Goal: Task Accomplishment & Management: Use online tool/utility

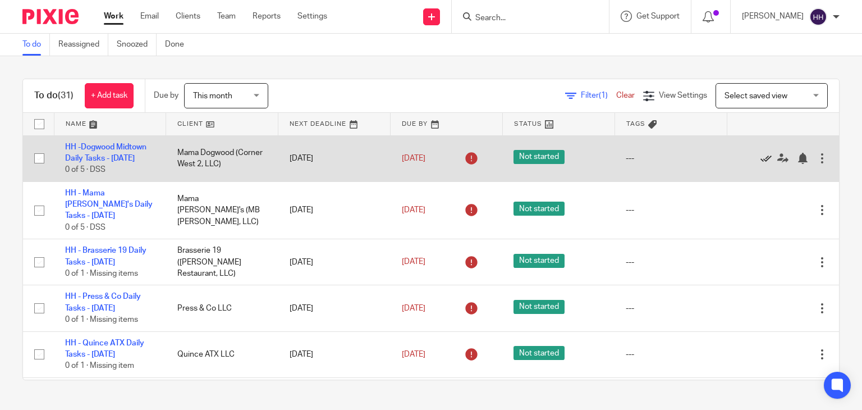
click at [760, 164] on icon at bounding box center [765, 158] width 11 height 11
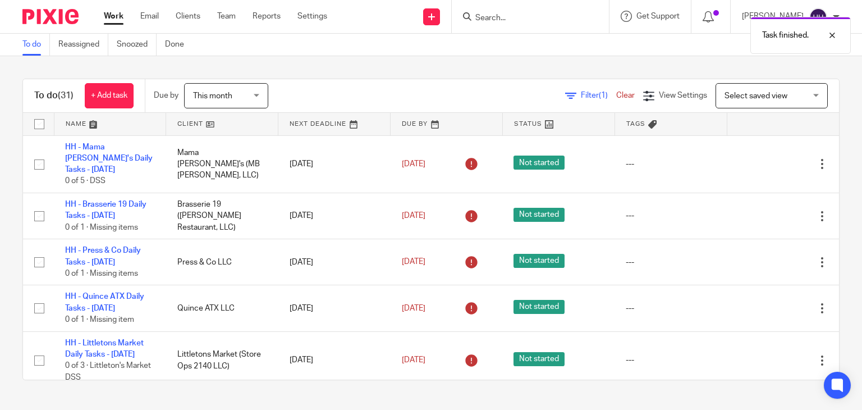
click at [760, 164] on icon at bounding box center [765, 163] width 11 height 11
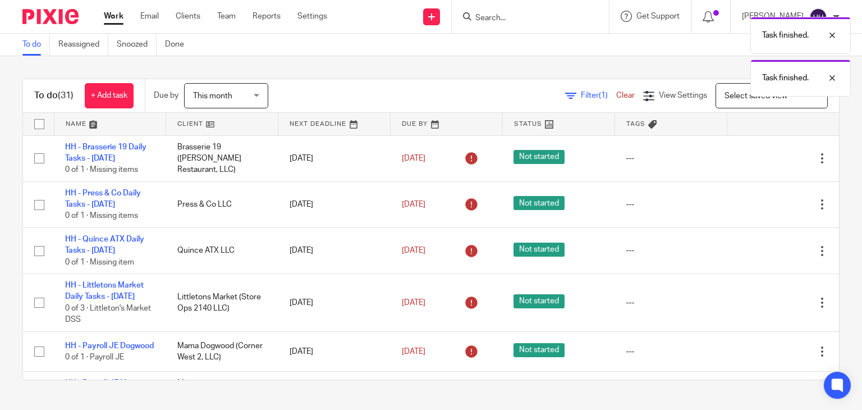
click at [741, 164] on div "Edit task Delete" at bounding box center [783, 158] width 90 height 28
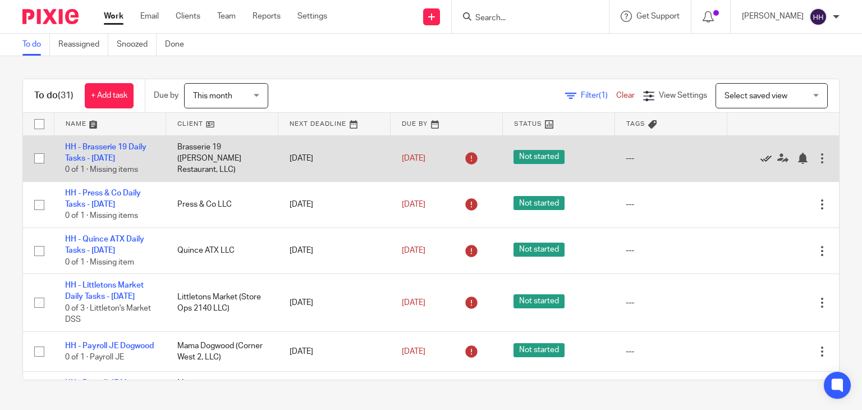
click at [760, 160] on icon at bounding box center [765, 158] width 11 height 11
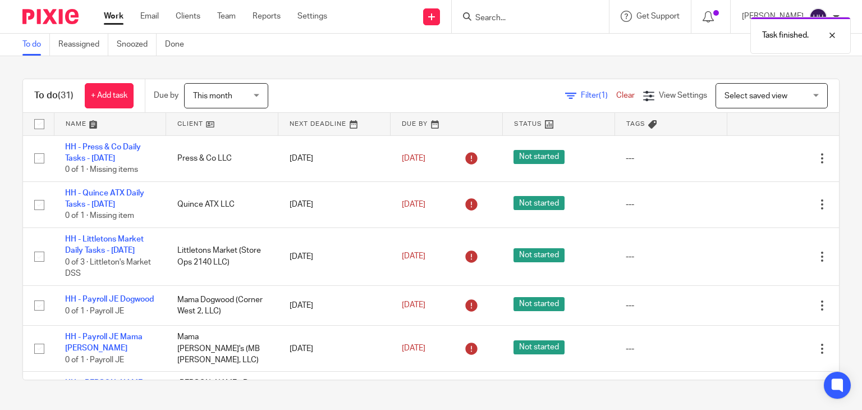
click at [760, 160] on icon at bounding box center [765, 158] width 11 height 11
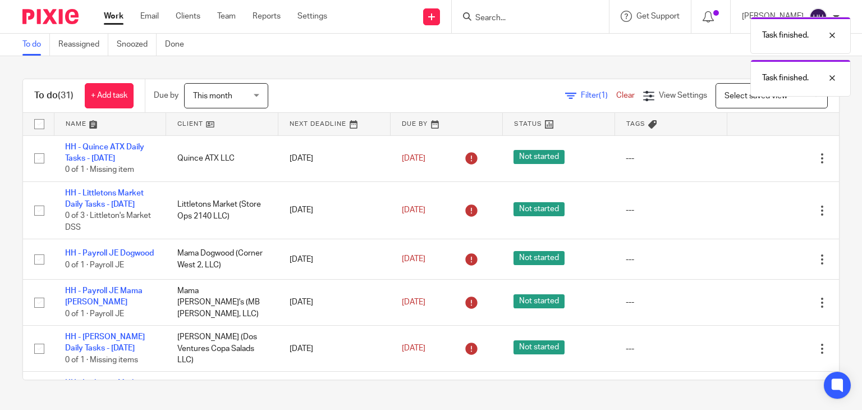
click at [760, 160] on icon at bounding box center [765, 158] width 11 height 11
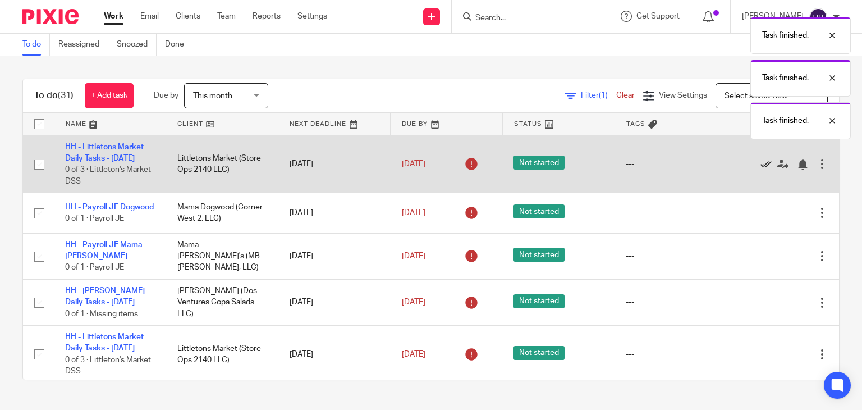
click at [760, 169] on icon at bounding box center [765, 164] width 11 height 11
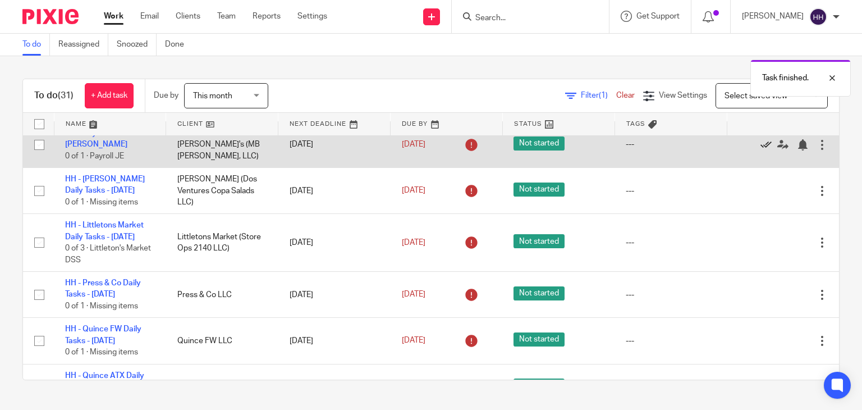
scroll to position [56, 0]
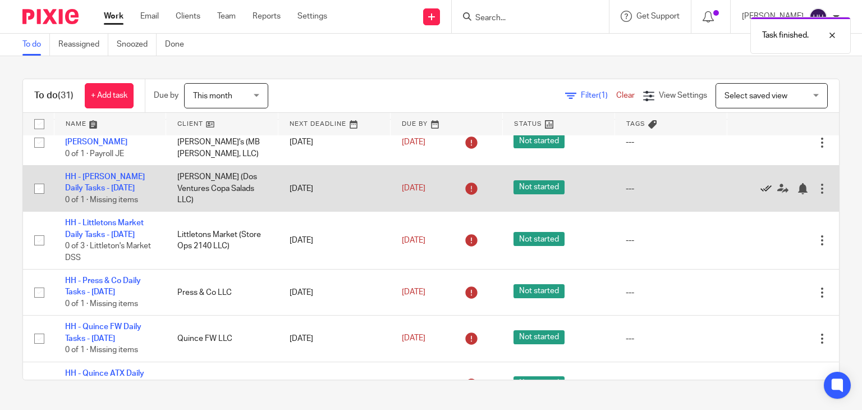
click at [760, 194] on icon at bounding box center [765, 188] width 11 height 11
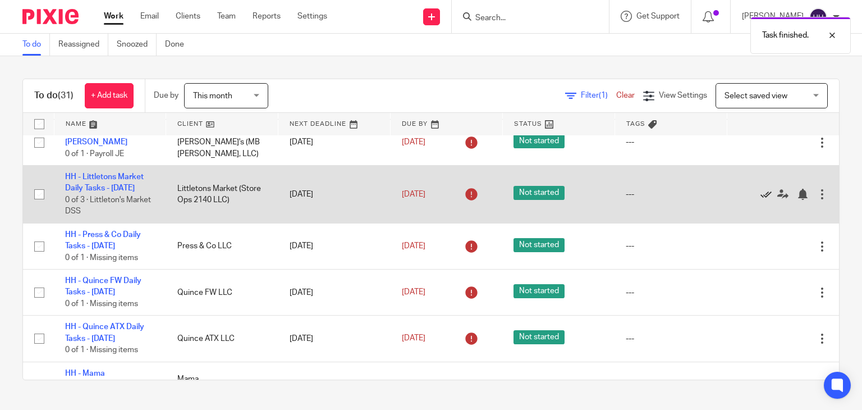
click at [760, 198] on icon at bounding box center [765, 194] width 11 height 11
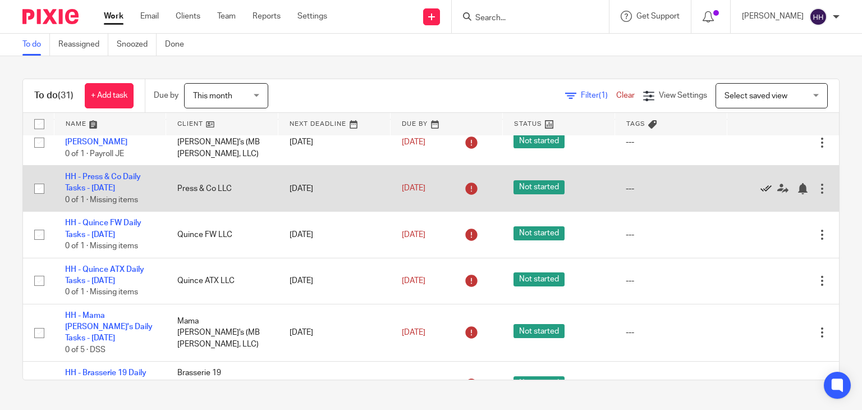
click at [760, 194] on icon at bounding box center [765, 188] width 11 height 11
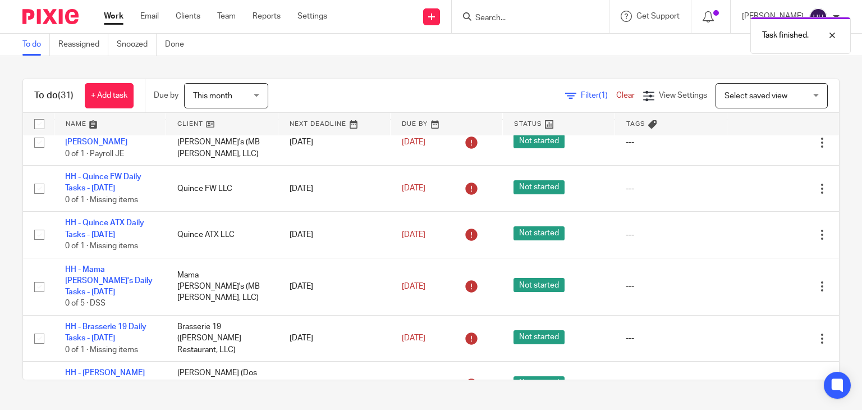
click at [760, 194] on icon at bounding box center [765, 188] width 11 height 11
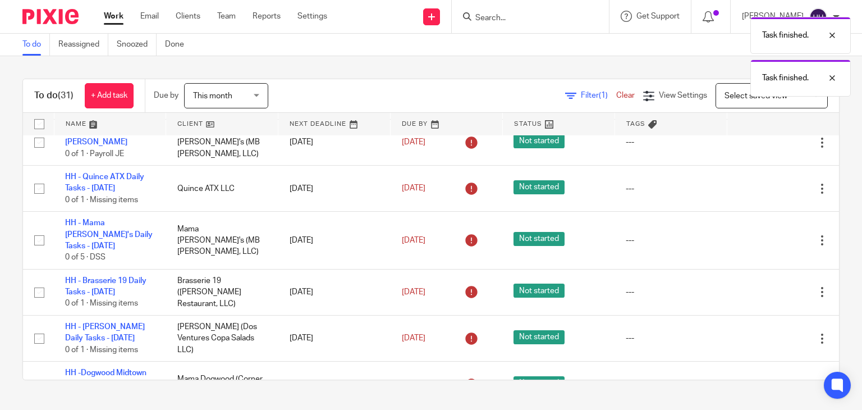
click at [760, 194] on icon at bounding box center [765, 188] width 11 height 11
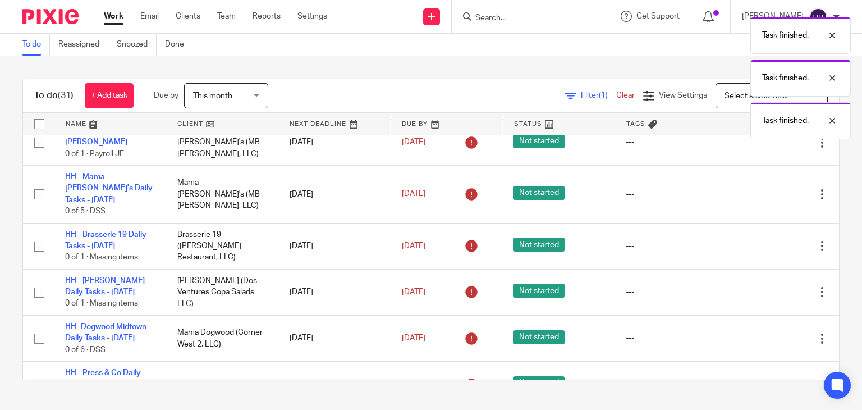
click at [760, 194] on icon at bounding box center [765, 194] width 11 height 11
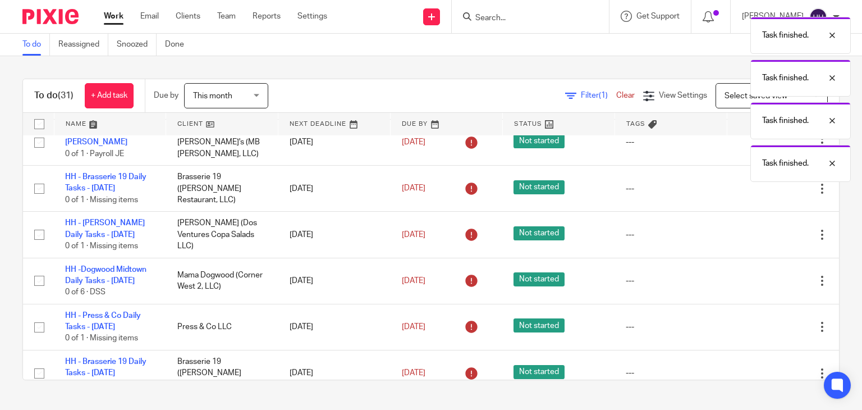
click at [760, 194] on icon at bounding box center [765, 188] width 11 height 11
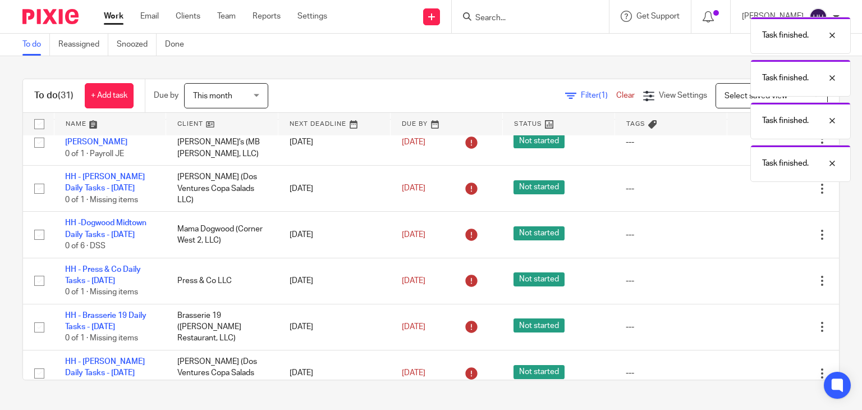
click at [760, 194] on icon at bounding box center [765, 188] width 11 height 11
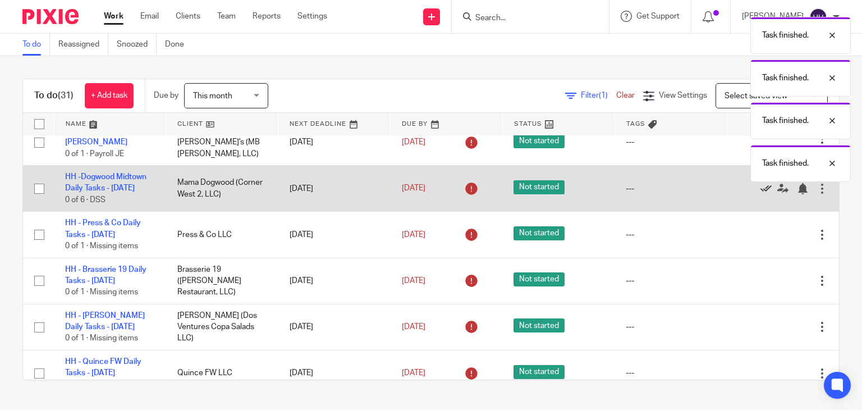
click at [760, 194] on icon at bounding box center [765, 188] width 11 height 11
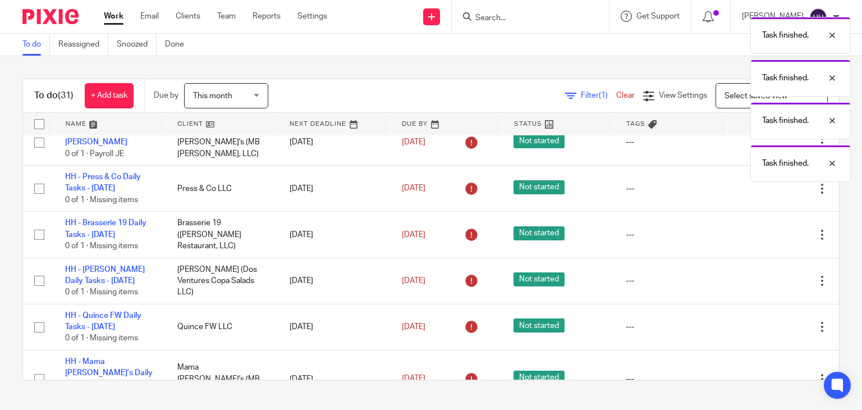
click at [760, 194] on icon at bounding box center [765, 188] width 11 height 11
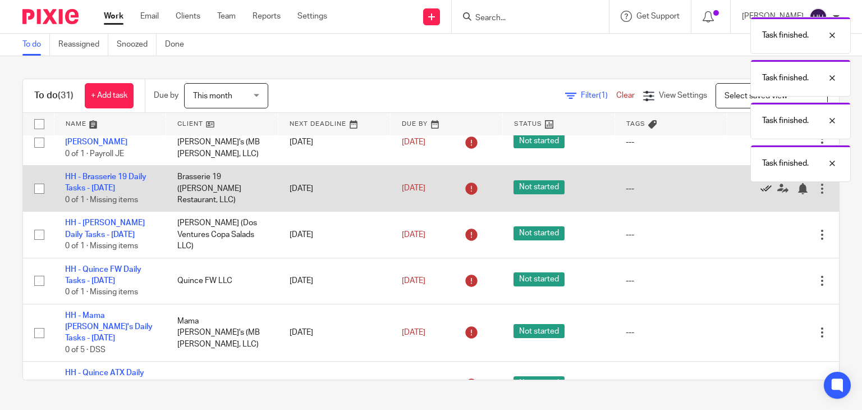
click at [760, 194] on icon at bounding box center [765, 188] width 11 height 11
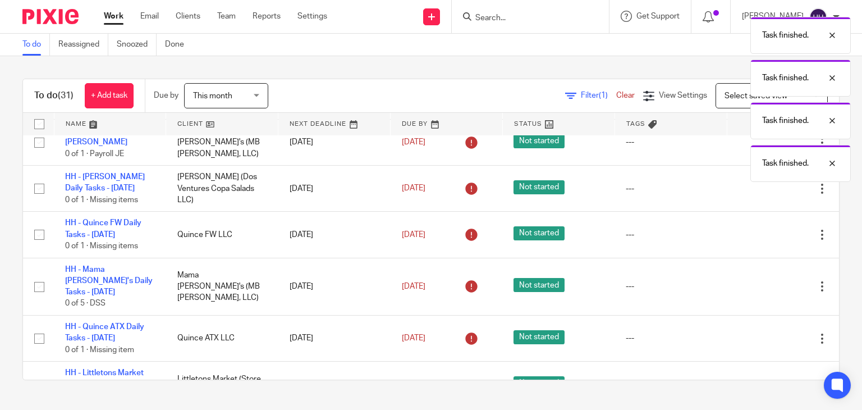
click at [760, 194] on icon at bounding box center [765, 188] width 11 height 11
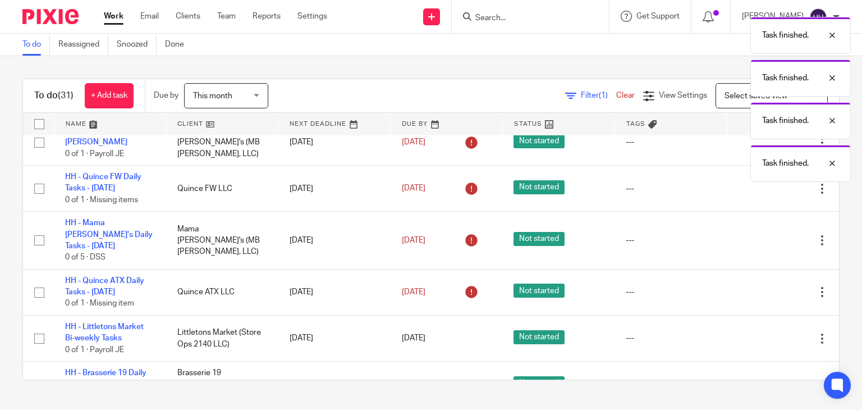
click at [760, 194] on icon at bounding box center [765, 188] width 11 height 11
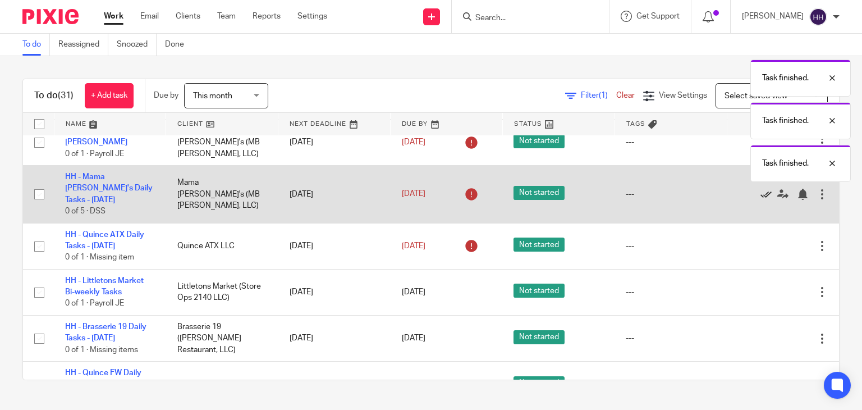
click at [760, 193] on icon at bounding box center [765, 194] width 11 height 11
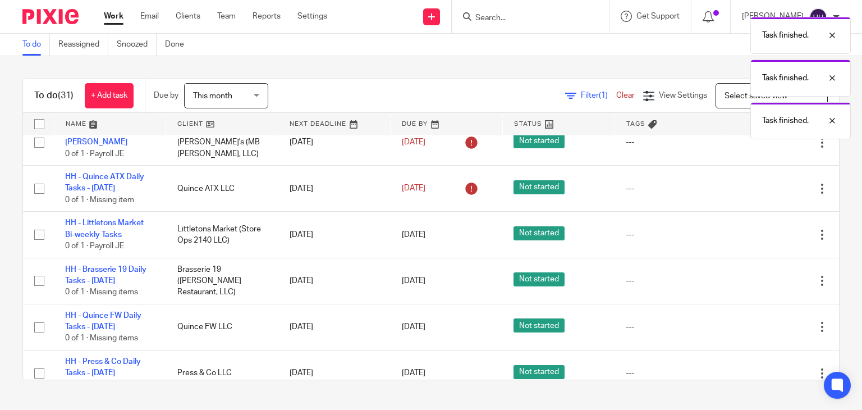
click at [760, 193] on icon at bounding box center [765, 188] width 11 height 11
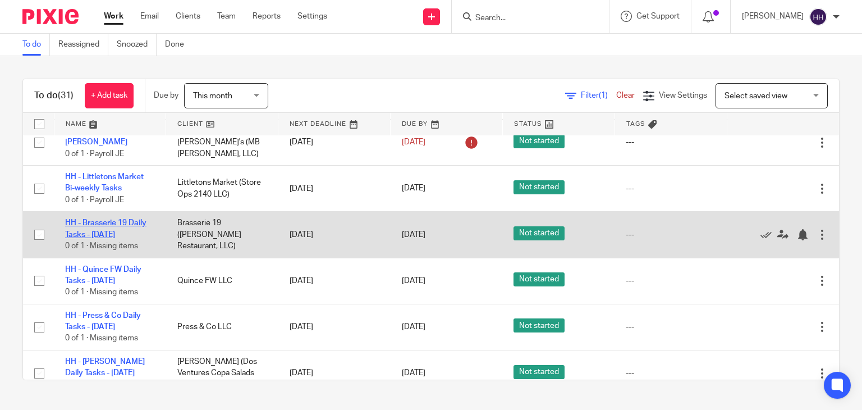
click at [76, 231] on link "HH - Brasserie 19 Daily Tasks - [DATE]" at bounding box center [105, 228] width 81 height 19
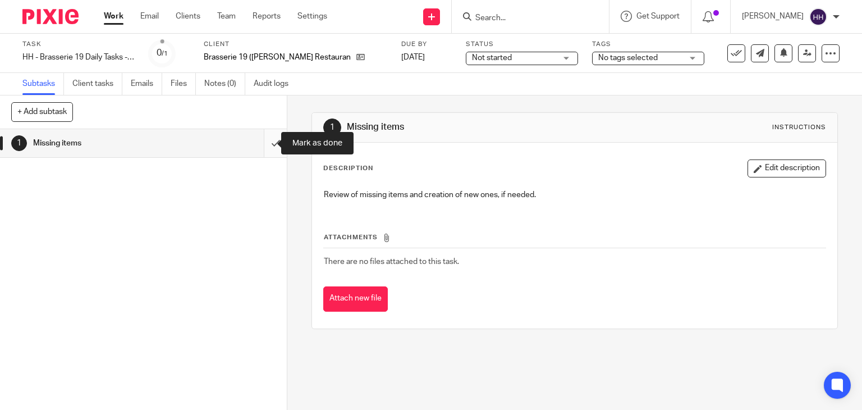
click at [260, 141] on input "submit" at bounding box center [143, 143] width 287 height 28
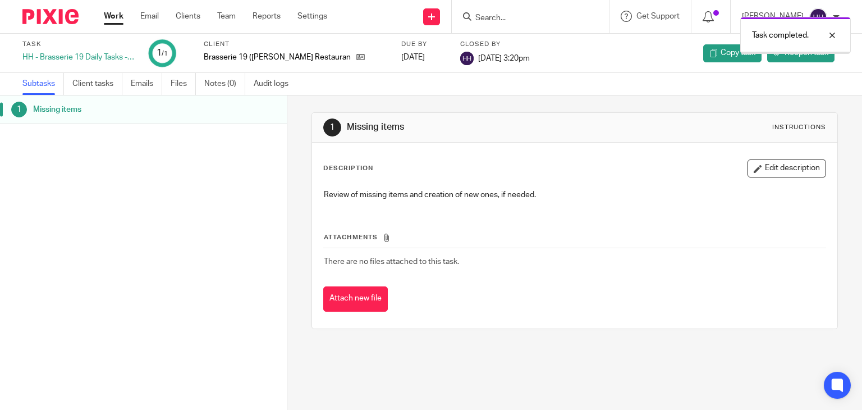
click at [111, 19] on link "Work" at bounding box center [114, 16] width 20 height 11
